Goal: Understand process/instructions: Learn how to perform a task or action

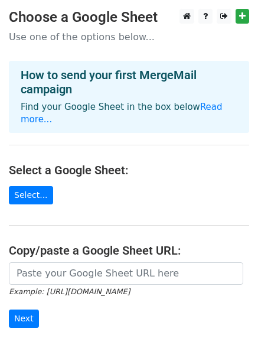
click at [110, 76] on h4 "How to send your first MergeMail campaign" at bounding box center [129, 82] width 217 height 28
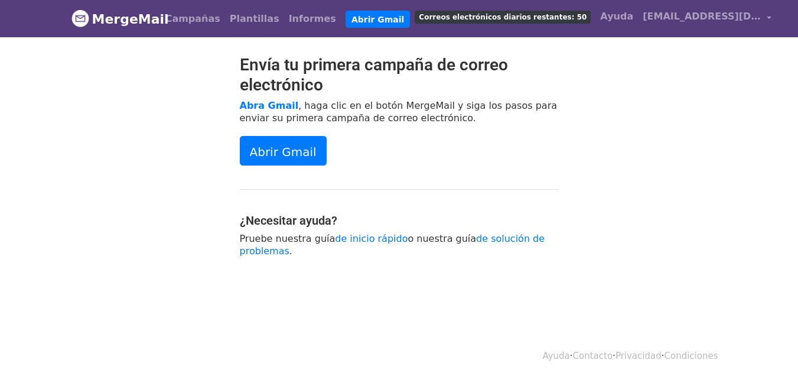
click at [159, 146] on div at bounding box center [147, 162] width 168 height 214
click at [299, 155] on font "Abrir Gmail" at bounding box center [283, 151] width 67 height 14
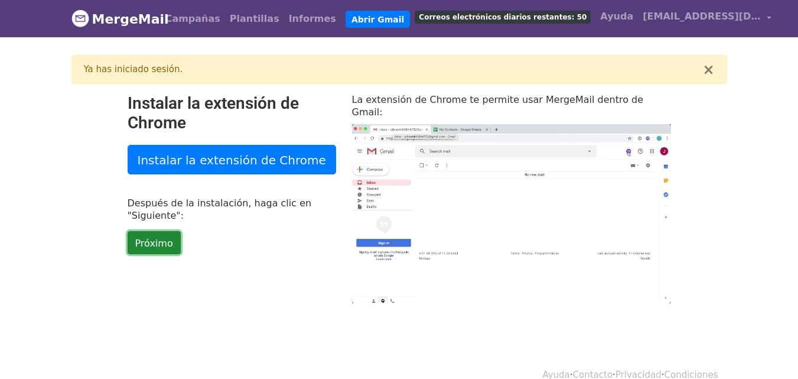
click at [156, 241] on font "Próximo" at bounding box center [154, 242] width 38 height 11
type input "27.22"
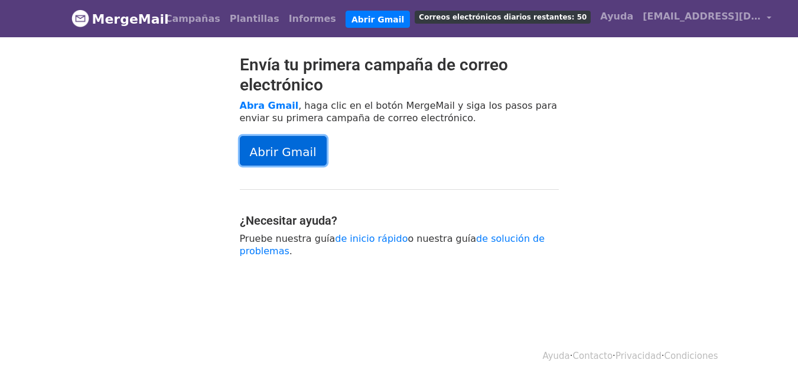
click at [299, 154] on font "Abrir Gmail" at bounding box center [283, 151] width 67 height 14
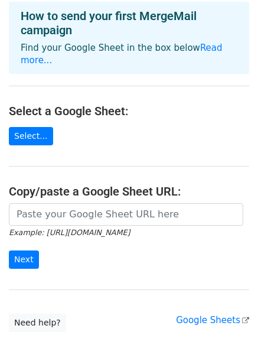
scroll to position [128, 0]
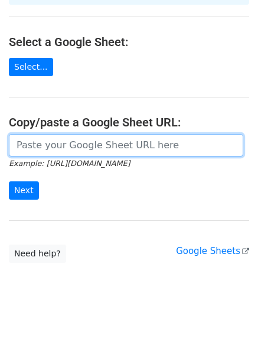
click at [172, 135] on input "url" at bounding box center [126, 145] width 234 height 22
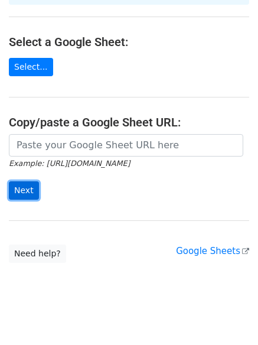
click at [17, 181] on input "Next" at bounding box center [24, 190] width 30 height 18
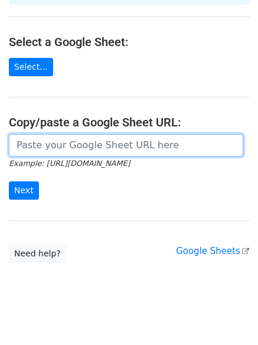
click at [30, 134] on input "url" at bounding box center [126, 145] width 234 height 22
